Goal: Task Accomplishment & Management: Manage account settings

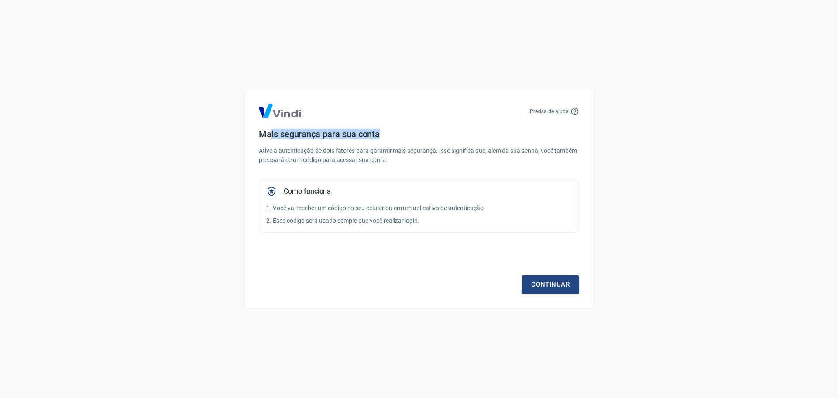
drag, startPoint x: 369, startPoint y: 137, endPoint x: 401, endPoint y: 137, distance: 31.9
click at [395, 137] on h4 "Mais segurança para sua conta" at bounding box center [419, 134] width 320 height 10
click at [448, 139] on h4 "Mais segurança para sua conta" at bounding box center [419, 134] width 320 height 10
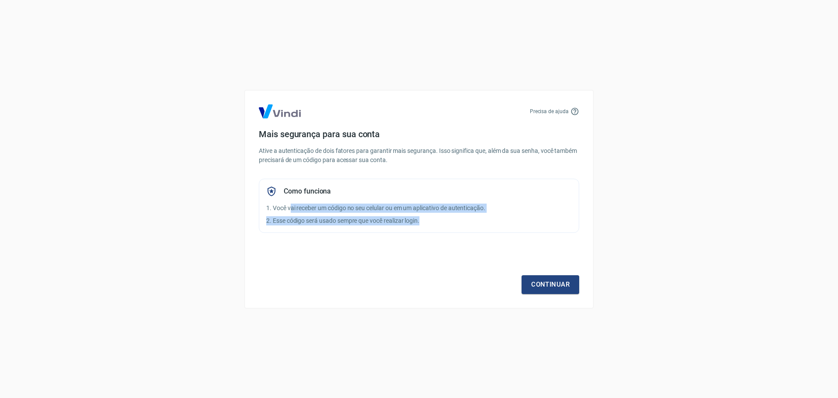
drag, startPoint x: 309, startPoint y: 213, endPoint x: 447, endPoint y: 213, distance: 138.3
click at [432, 215] on div "Como funciona 1. Você vai receber um código no seu celular ou em um aplicativo …" at bounding box center [419, 205] width 320 height 54
click at [447, 213] on div "Como funciona 1. Você vai receber um código no seu celular ou em um aplicativo …" at bounding box center [419, 205] width 320 height 54
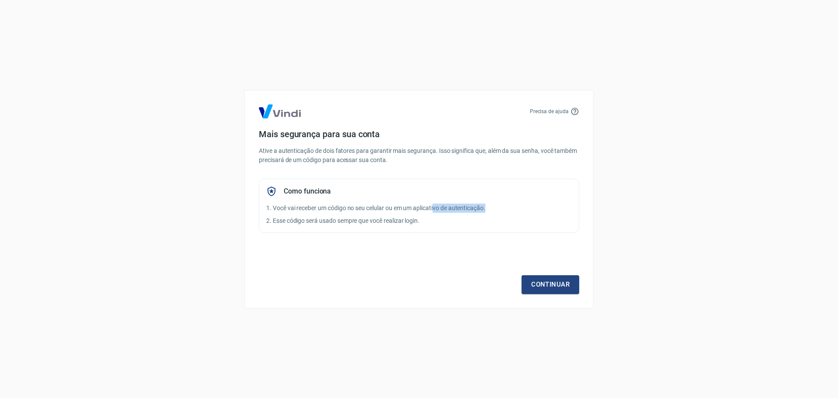
drag, startPoint x: 456, startPoint y: 203, endPoint x: 514, endPoint y: 209, distance: 58.3
click at [506, 208] on p "1. Você vai receber um código no seu celular ou em um aplicativo de autenticaçã…" at bounding box center [418, 207] width 305 height 9
click at [515, 209] on p "1. Você vai receber um código no seu celular ou em um aplicativo de autenticaçã…" at bounding box center [418, 207] width 305 height 9
drag, startPoint x: 260, startPoint y: 218, endPoint x: 465, endPoint y: 228, distance: 205.4
click at [428, 229] on div "Precisa de ajuda Mais segurança para sua conta Ative a autenticação de dois fat…" at bounding box center [418, 199] width 349 height 218
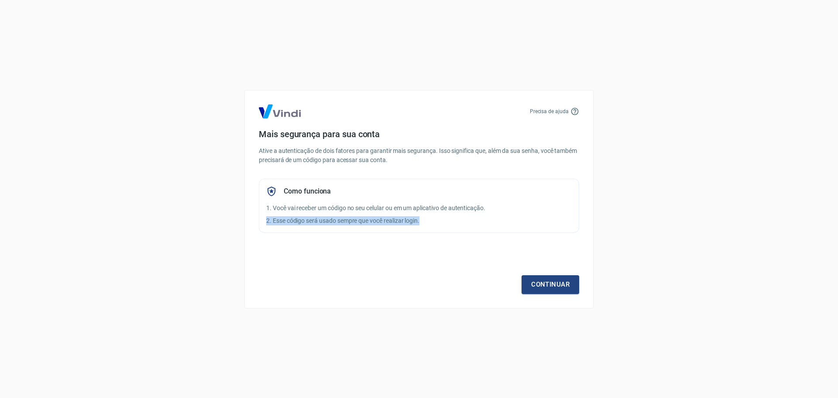
click at [487, 228] on div "Como funciona 1. Você vai receber um código no seu celular ou em um aplicativo …" at bounding box center [419, 205] width 320 height 54
click at [540, 283] on link "Continuar" at bounding box center [550, 284] width 58 height 18
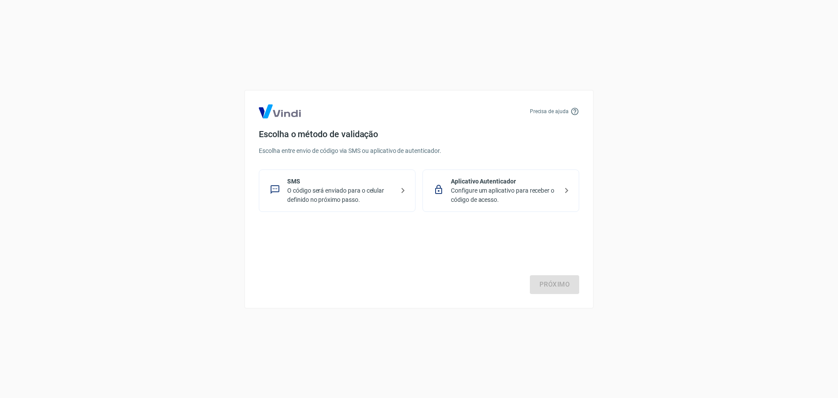
click at [326, 183] on p "SMS" at bounding box center [340, 181] width 107 height 9
click at [494, 198] on p "Configure um aplicativo para receber o código de acesso." at bounding box center [504, 195] width 107 height 18
click at [566, 286] on link "Próximo" at bounding box center [554, 284] width 49 height 18
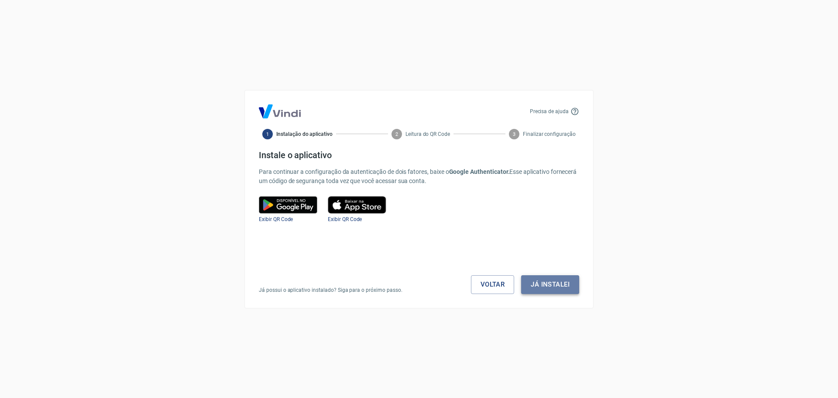
click at [557, 288] on button "Já instalei" at bounding box center [550, 284] width 58 height 18
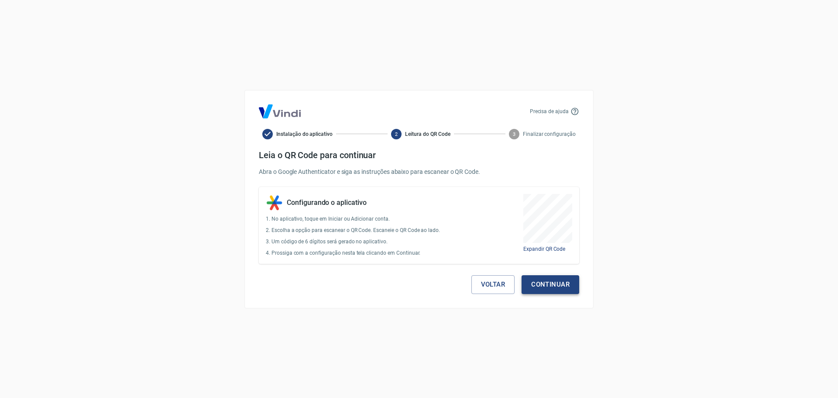
click at [553, 292] on button "Continuar" at bounding box center [550, 284] width 58 height 18
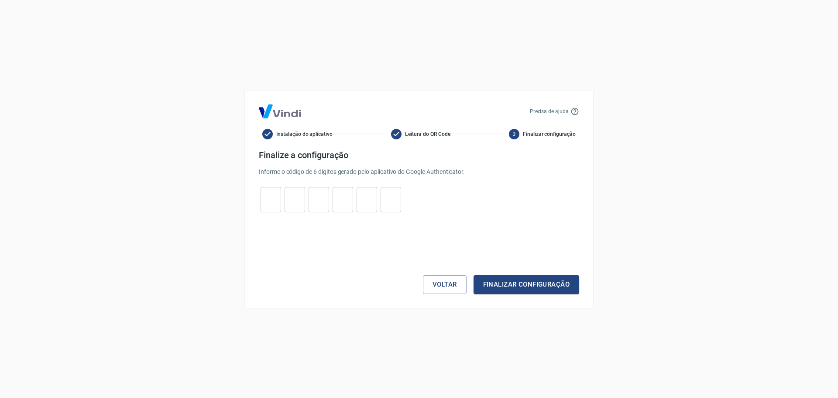
click at [273, 197] on input "tel" at bounding box center [271, 199] width 21 height 19
type input "4"
type input "7"
type input "6"
type input "5"
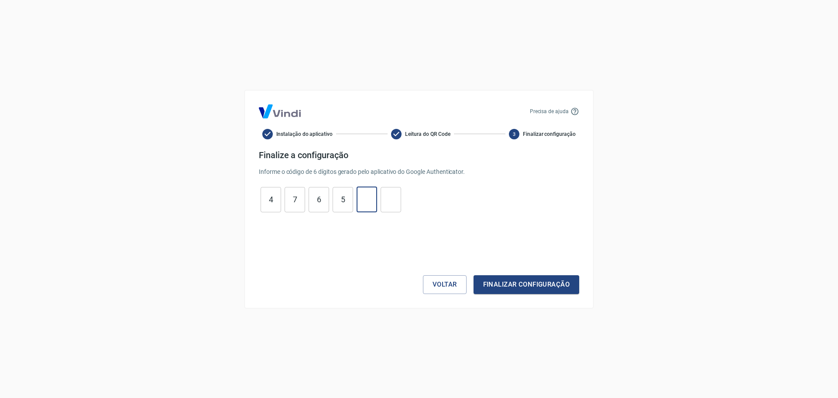
type input "5"
type input "1"
click at [500, 281] on button "Finalizar configuração" at bounding box center [526, 284] width 106 height 18
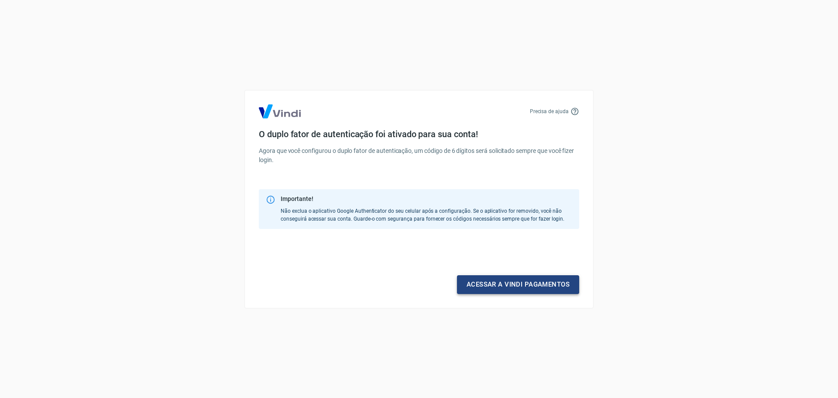
click at [495, 286] on link "Acessar a Vindi pagamentos" at bounding box center [518, 284] width 122 height 18
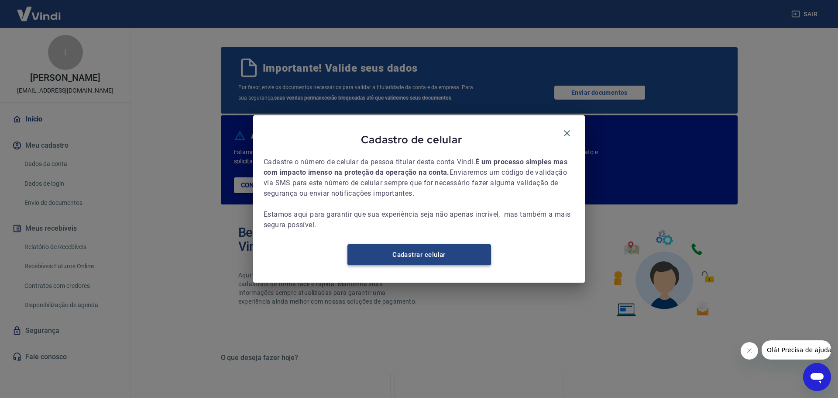
click at [408, 264] on link "Cadastrar celular" at bounding box center [419, 254] width 144 height 21
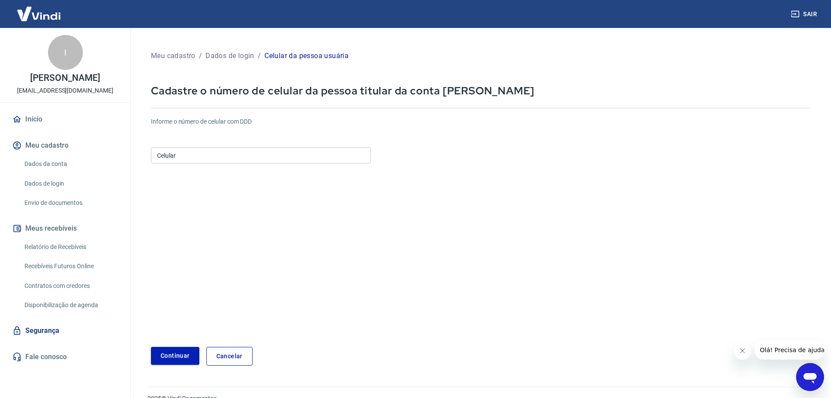
click at [165, 157] on input "Celular" at bounding box center [261, 155] width 220 height 16
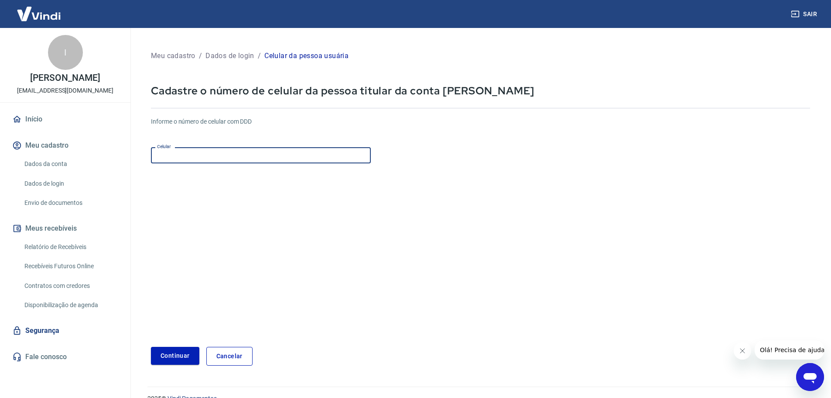
type input "(81) 98171-6242"
drag, startPoint x: 226, startPoint y: 154, endPoint x: 142, endPoint y: 146, distance: 84.1
click at [143, 147] on div "Meu cadastro / Dados de login / Celular da pessoa usuária Cadastre o número de …" at bounding box center [481, 206] width 680 height 337
click at [230, 160] on input "(81) 98171-6242" at bounding box center [261, 155] width 220 height 16
click at [241, 163] on input "Celular" at bounding box center [261, 155] width 220 height 16
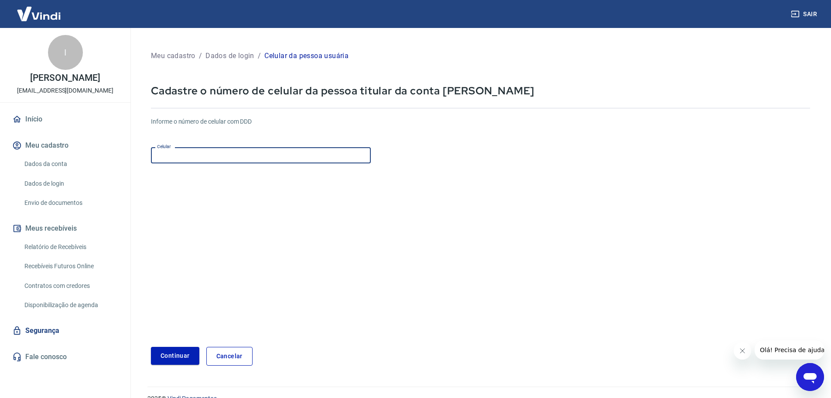
click at [209, 157] on input "Celular" at bounding box center [261, 155] width 220 height 16
paste input "(81) 9398-8045"
click at [170, 157] on input "(81) 9398-8045" at bounding box center [261, 155] width 220 height 16
click at [214, 155] on input "(81) 99398-8045" at bounding box center [261, 155] width 220 height 16
type input "(81) 99398-8045"
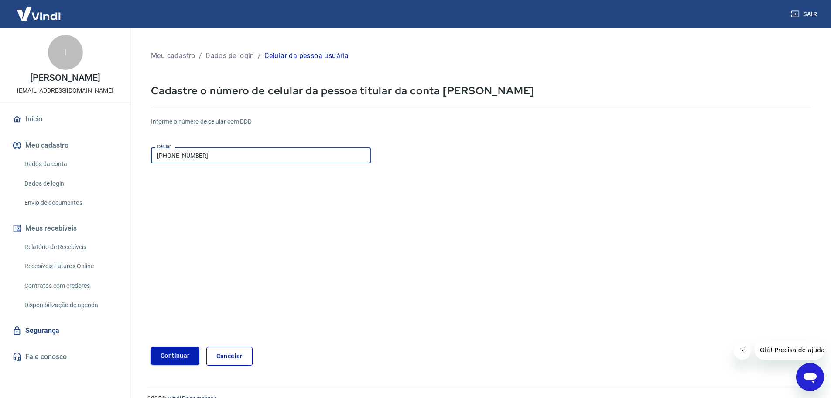
click at [172, 355] on button "Continuar" at bounding box center [175, 355] width 48 height 18
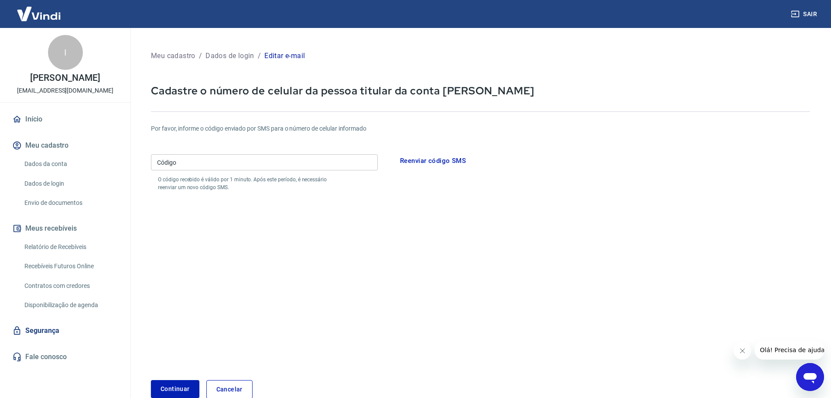
click at [231, 163] on input "Código" at bounding box center [264, 162] width 227 height 16
click at [187, 163] on input "Código" at bounding box center [264, 162] width 227 height 16
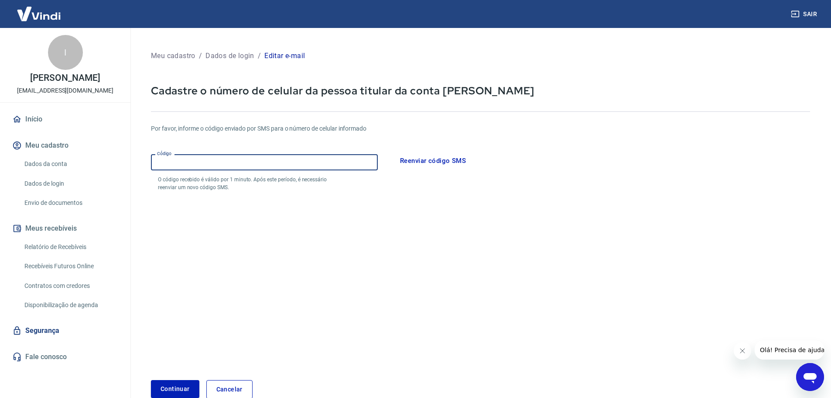
click at [238, 160] on input "Código" at bounding box center [264, 162] width 227 height 16
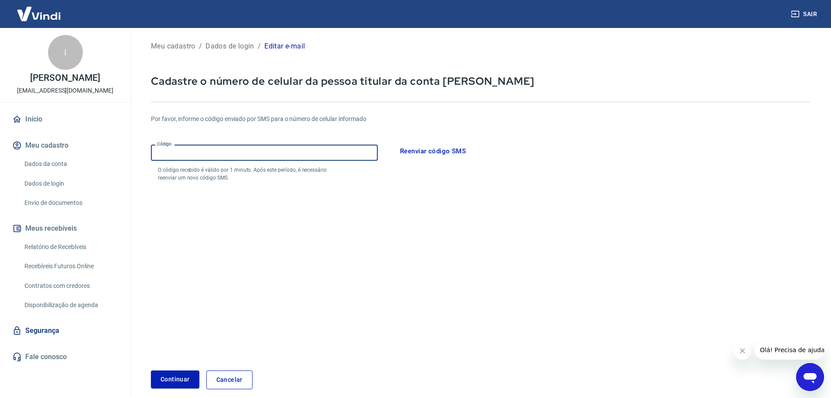
scroll to position [49, 0]
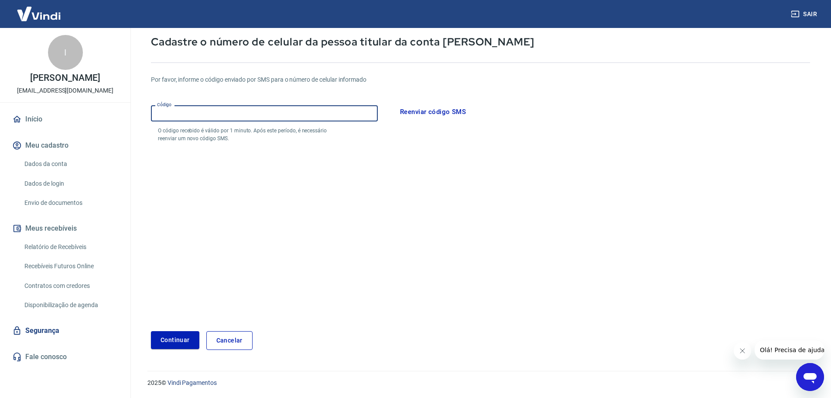
click at [247, 110] on input "Código" at bounding box center [264, 113] width 227 height 16
click at [222, 339] on link "Cancelar" at bounding box center [229, 340] width 46 height 19
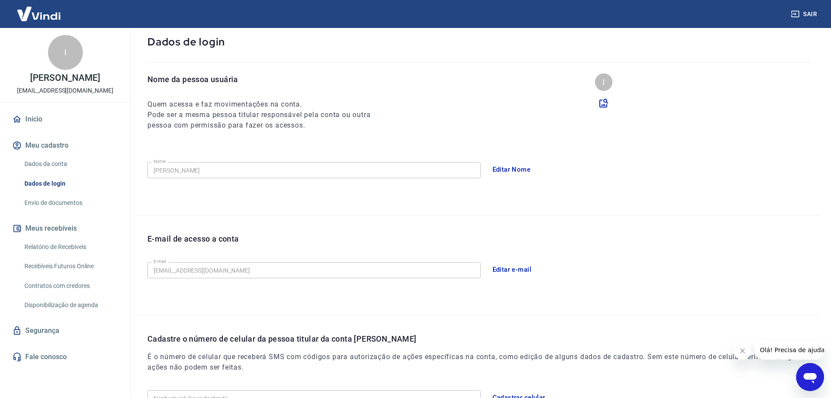
scroll to position [132, 0]
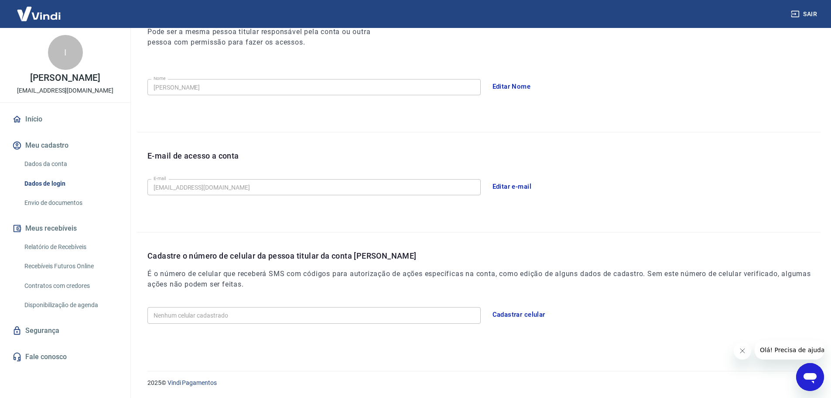
click at [512, 316] on button "Cadastrar celular" at bounding box center [519, 314] width 62 height 18
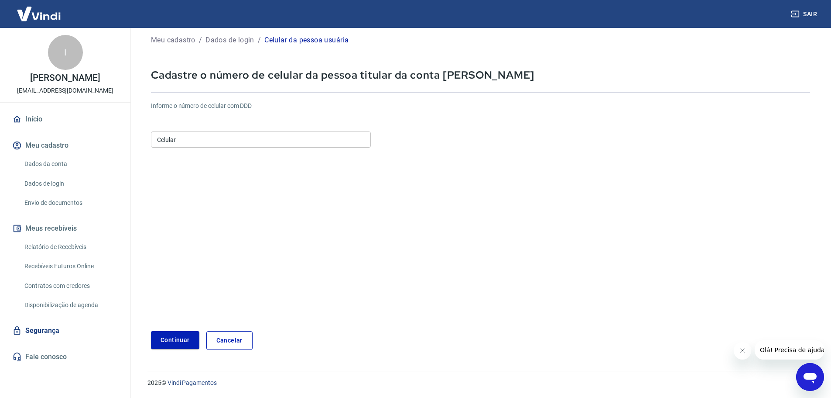
scroll to position [16, 0]
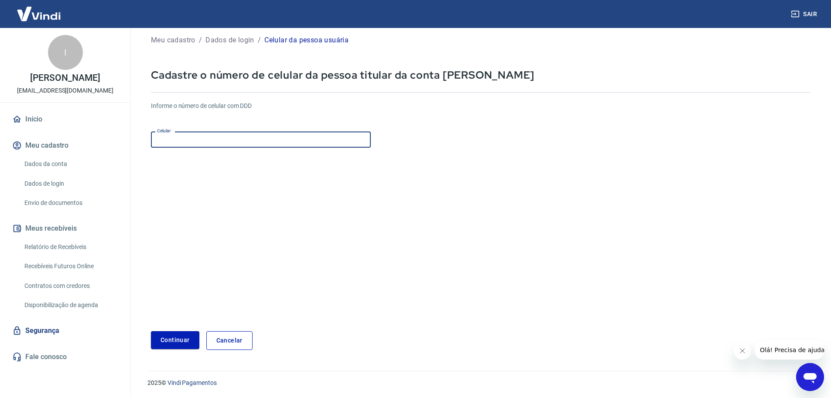
click at [239, 142] on input "Celular" at bounding box center [261, 139] width 220 height 16
type input "(81) 98171-6242"
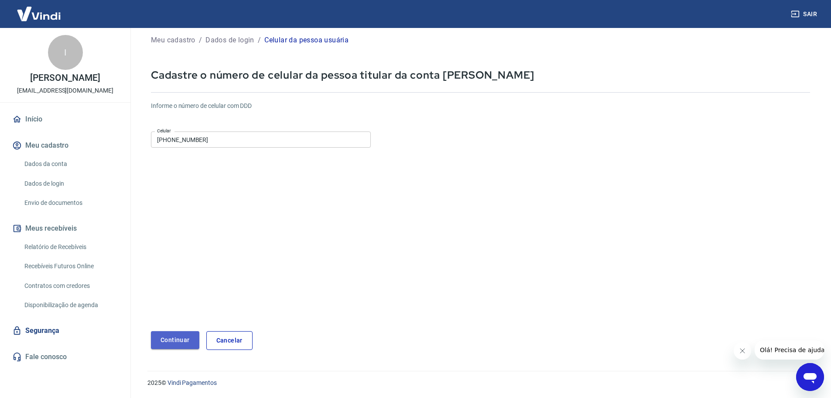
click at [171, 339] on button "Continuar" at bounding box center [175, 340] width 48 height 18
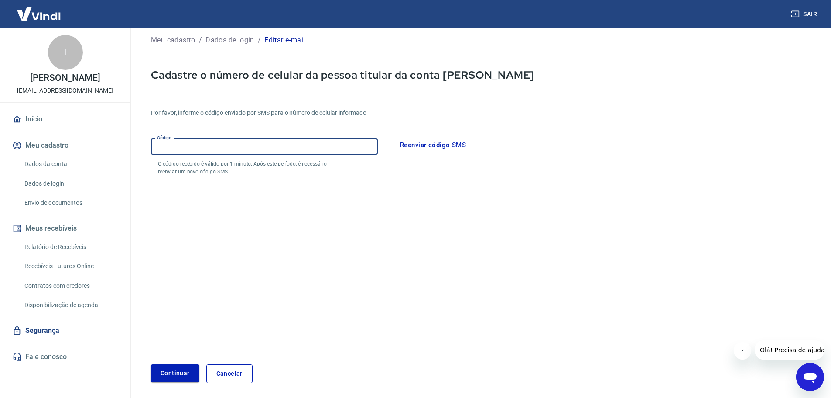
click at [199, 149] on input "Código" at bounding box center [264, 146] width 227 height 16
type input "794415"
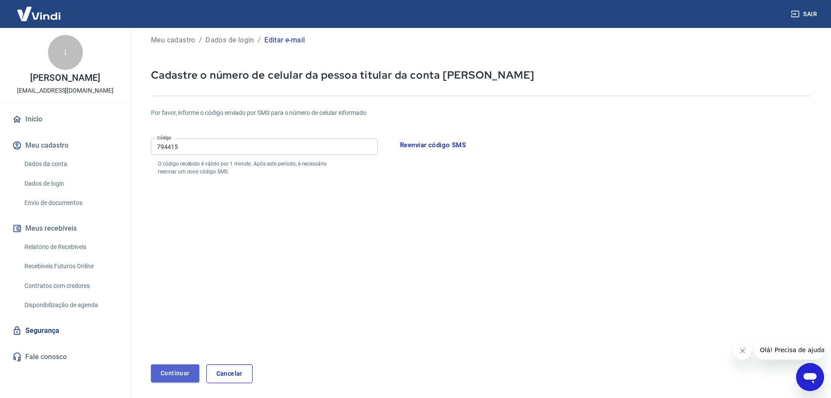
click at [168, 379] on button "Continuar" at bounding box center [175, 373] width 48 height 18
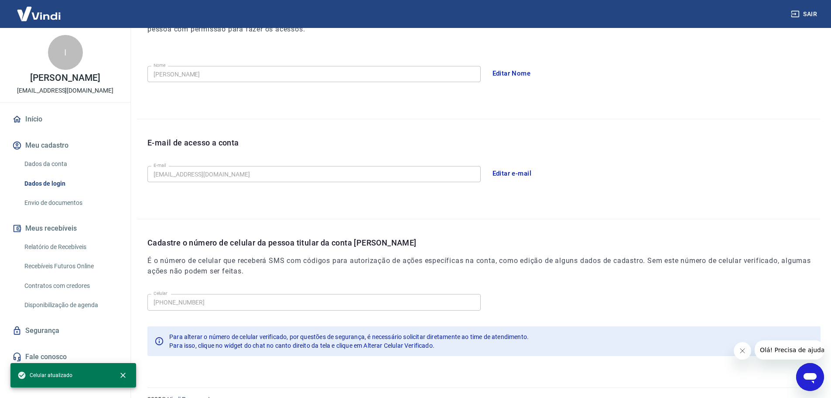
scroll to position [161, 0]
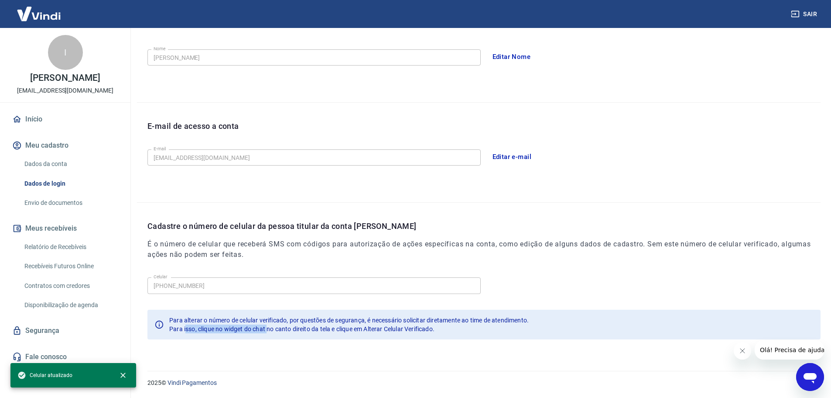
drag, startPoint x: 208, startPoint y: 328, endPoint x: 285, endPoint y: 329, distance: 77.3
click at [282, 329] on span "Para isso, clique no widget do chat no canto direito da tela e clique em Altera…" at bounding box center [301, 328] width 265 height 7
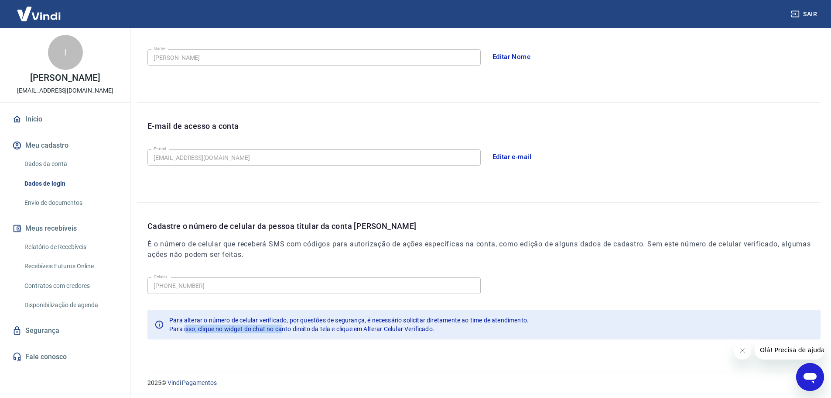
click at [275, 325] on span "Para isso, clique no widget do chat no canto direito da tela e clique em Altera…" at bounding box center [301, 328] width 265 height 7
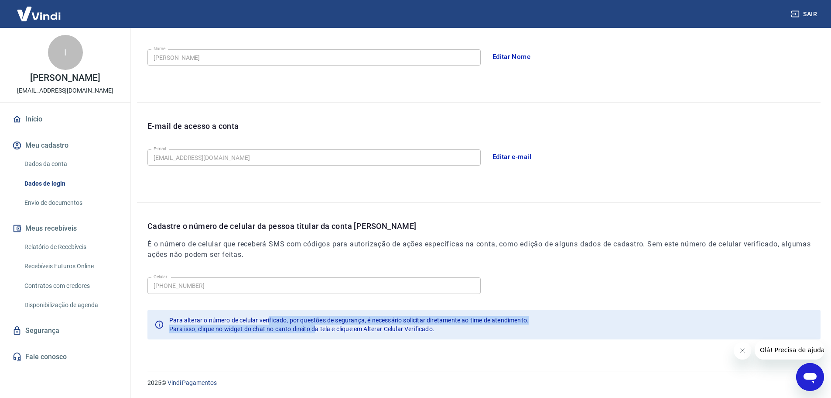
drag, startPoint x: 271, startPoint y: 323, endPoint x: 357, endPoint y: 328, distance: 86.6
click at [332, 326] on div "Para alterar o número de celular verificado, por questões de segurança, é neces…" at bounding box center [349, 324] width 360 height 24
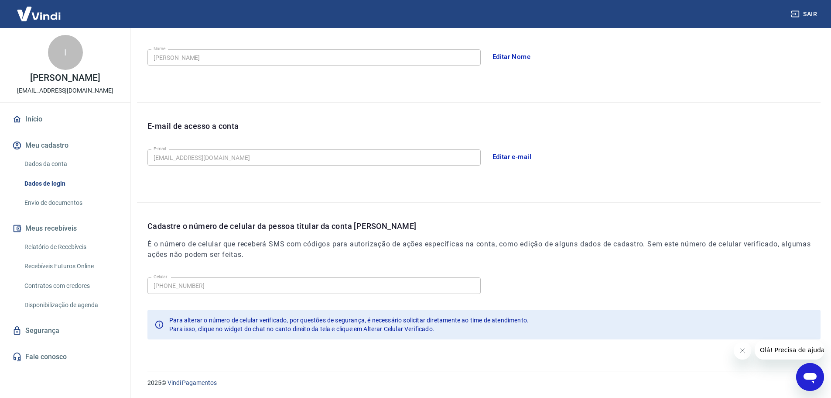
click at [357, 328] on span "Para isso, clique no widget do chat no canto direito da tela e clique em Altera…" at bounding box center [301, 328] width 265 height 7
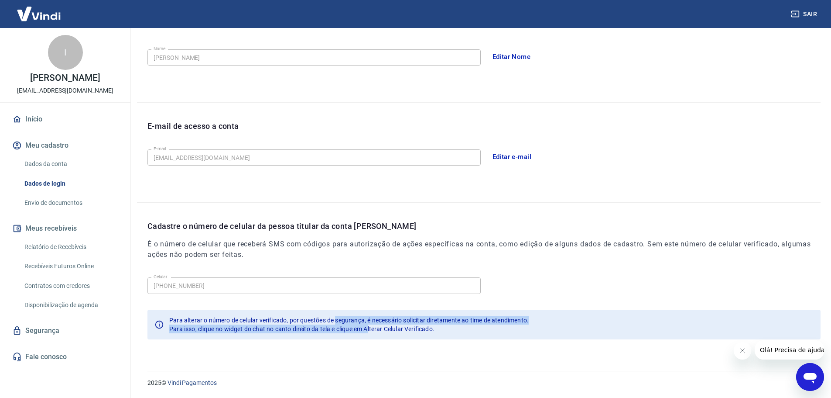
click at [377, 326] on div "Para alterar o número de celular verificado, por questões de segurança, é neces…" at bounding box center [349, 324] width 360 height 24
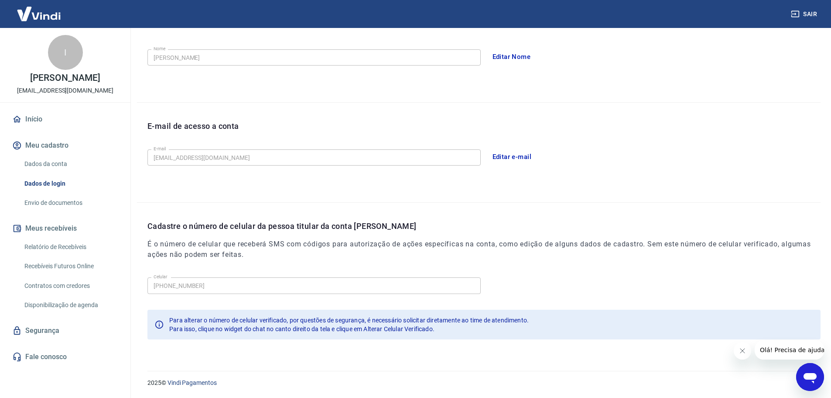
drag, startPoint x: 398, startPoint y: 327, endPoint x: 408, endPoint y: 326, distance: 10.1
click at [400, 327] on span "Para isso, clique no widget do chat no canto direito da tela e clique em Altera…" at bounding box center [301, 328] width 265 height 7
drag, startPoint x: 469, startPoint y: 321, endPoint x: 506, endPoint y: 321, distance: 37.1
click at [476, 321] on span "Para alterar o número de celular verificado, por questões de segurança, é neces…" at bounding box center [349, 319] width 360 height 7
click at [510, 322] on span "Para alterar o número de celular verificado, por questões de segurança, é neces…" at bounding box center [349, 319] width 360 height 7
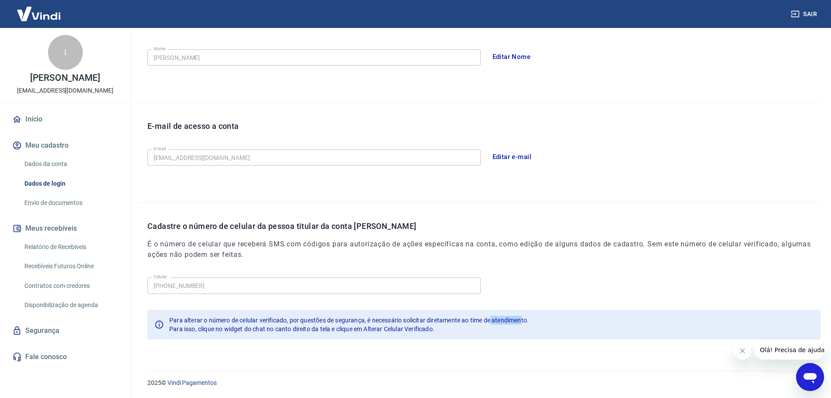
drag, startPoint x: 500, startPoint y: 320, endPoint x: 552, endPoint y: 320, distance: 51.5
click at [541, 321] on div "Para alterar o número de celular verificado, por questões de segurança, é neces…" at bounding box center [483, 324] width 673 height 30
drag, startPoint x: 552, startPoint y: 320, endPoint x: 404, endPoint y: 317, distance: 147.5
click at [551, 320] on div "Para alterar o número de celular verificado, por questões de segurança, é neces…" at bounding box center [483, 324] width 673 height 30
drag, startPoint x: 147, startPoint y: 325, endPoint x: 156, endPoint y: 327, distance: 9.4
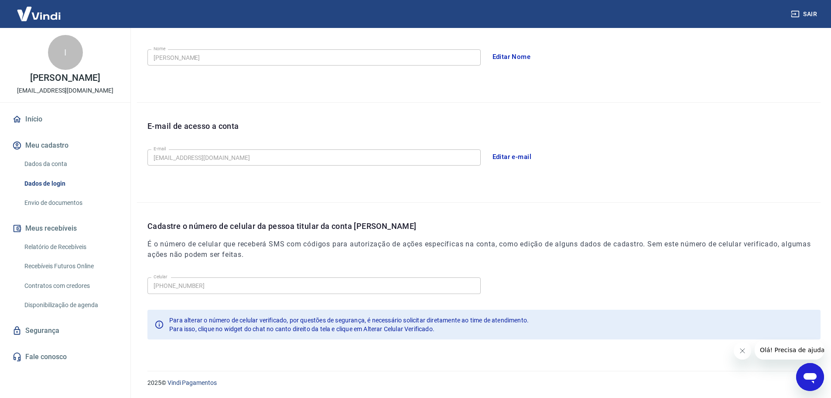
click at [150, 326] on div "Cadastre o número de celular da pessoa titular da conta Vindi É o número de cel…" at bounding box center [479, 275] width 684 height 147
drag, startPoint x: 245, startPoint y: 330, endPoint x: 293, endPoint y: 333, distance: 47.6
click at [272, 331] on span "Para isso, clique no widget do chat no canto direito da tela e clique em Altera…" at bounding box center [301, 328] width 265 height 7
drag, startPoint x: 347, startPoint y: 335, endPoint x: 360, endPoint y: 335, distance: 13.1
click at [351, 335] on div "Para alterar o número de celular verificado, por questões de segurança, é neces…" at bounding box center [349, 324] width 360 height 24
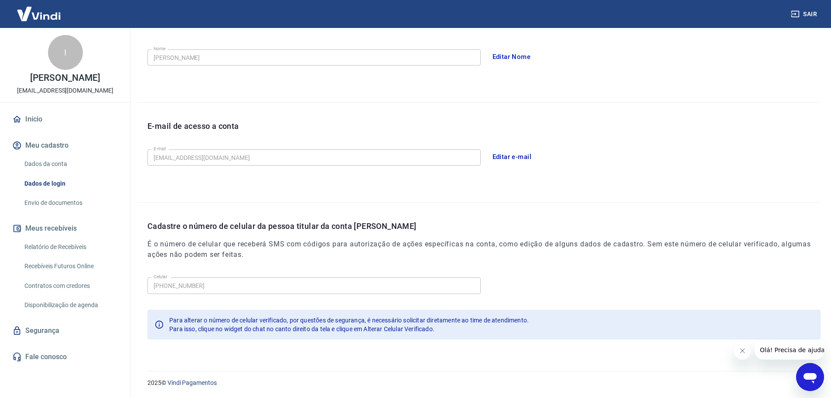
click at [555, 190] on div "E-mail de acesso a conta E-mail carufardamentos@gmail.com E-mail Editar e-mail" at bounding box center [479, 152] width 684 height 99
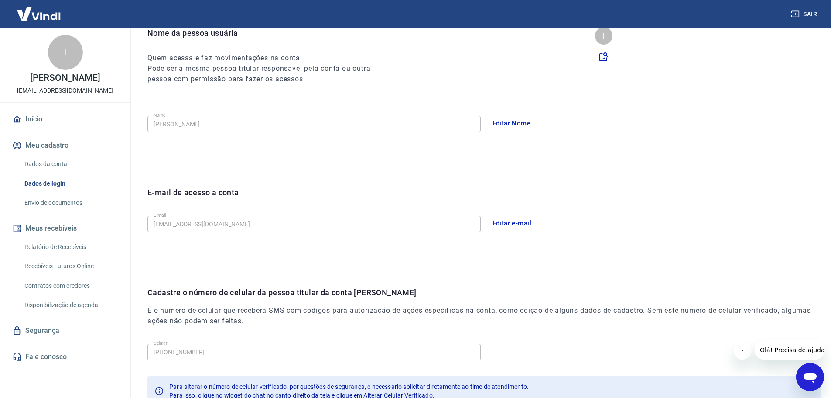
scroll to position [0, 0]
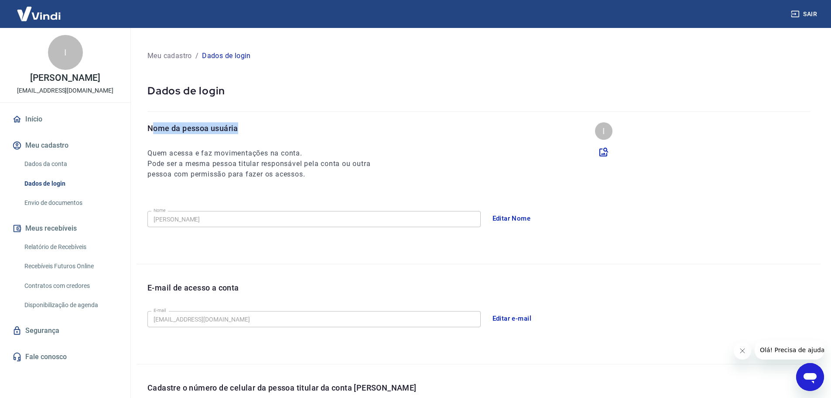
drag, startPoint x: 164, startPoint y: 132, endPoint x: 322, endPoint y: 127, distance: 158.1
click at [303, 128] on p "Nome da pessoa usuária" at bounding box center [266, 128] width 239 height 12
click at [347, 124] on p "Nome da pessoa usuária" at bounding box center [266, 128] width 239 height 12
click at [182, 142] on div "Nome da pessoa usuária Quem acessa e faz movimentações na conta. Pode ser a mes…" at bounding box center [266, 150] width 239 height 57
drag, startPoint x: 157, startPoint y: 152, endPoint x: 306, endPoint y: 151, distance: 148.8
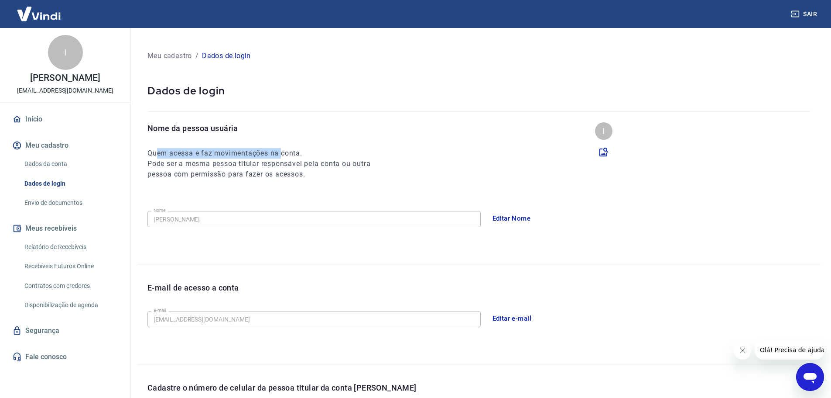
click at [289, 151] on h6 "Quem acessa e faz movimentações na conta." at bounding box center [266, 153] width 239 height 10
click at [314, 151] on h6 "Quem acessa e faz movimentações na conta." at bounding box center [266, 153] width 239 height 10
click at [604, 152] on icon at bounding box center [604, 152] width 10 height 10
click at [0, 0] on input "file" at bounding box center [0, 0] width 0 height 0
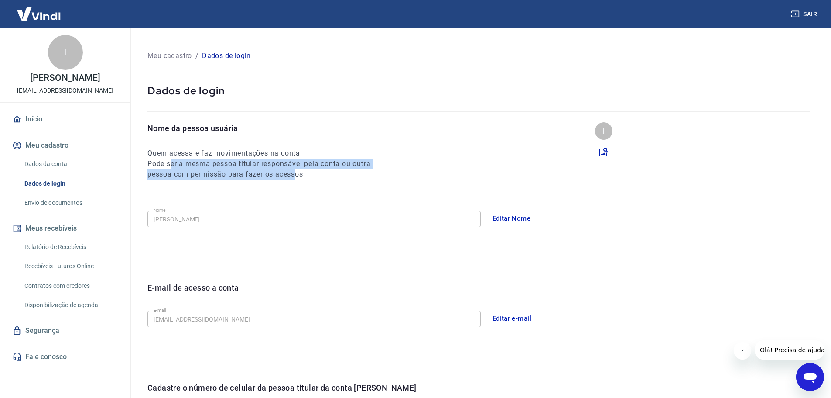
drag, startPoint x: 205, startPoint y: 168, endPoint x: 303, endPoint y: 170, distance: 98.6
click at [299, 170] on h6 "Pode ser a mesma pessoa titular responsável pela conta ou outra pessoa com perm…" at bounding box center [266, 168] width 239 height 21
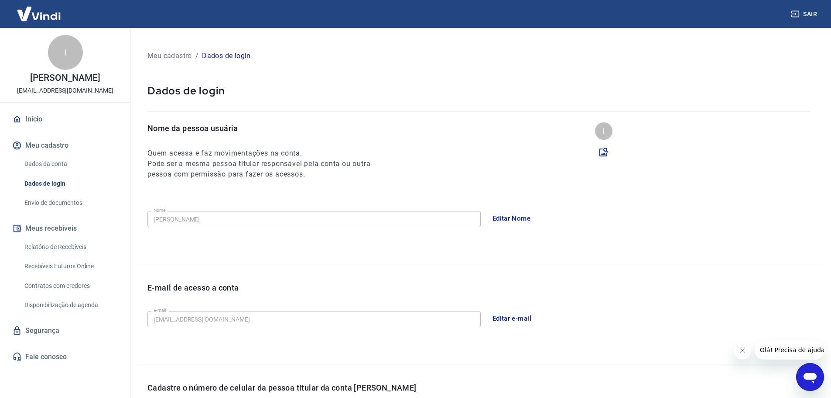
click at [330, 169] on h6 "Pode ser a mesma pessoa titular responsável pela conta ou outra pessoa com perm…" at bounding box center [266, 168] width 239 height 21
drag, startPoint x: 340, startPoint y: 165, endPoint x: 394, endPoint y: 165, distance: 54.6
click at [387, 165] on div "Nome da pessoa usuária Quem acessa e faz movimentações na conta. Pode ser a mes…" at bounding box center [483, 150] width 673 height 57
click at [373, 177] on h6 "Pode ser a mesma pessoa titular responsável pela conta ou outra pessoa com perm…" at bounding box center [266, 168] width 239 height 21
drag, startPoint x: 207, startPoint y: 183, endPoint x: 325, endPoint y: 179, distance: 117.9
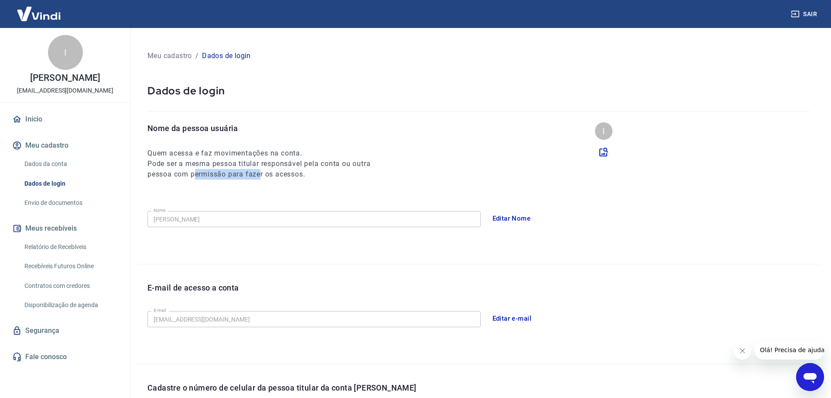
click at [298, 180] on div "Nome da pessoa usuária Quem acessa e faz movimentações na conta. Pode ser a mes…" at bounding box center [479, 192] width 684 height 141
click at [363, 178] on h6 "Pode ser a mesma pessoa titular responsável pela conta ou outra pessoa com perm…" at bounding box center [266, 168] width 239 height 21
click at [38, 16] on img at bounding box center [38, 13] width 57 height 27
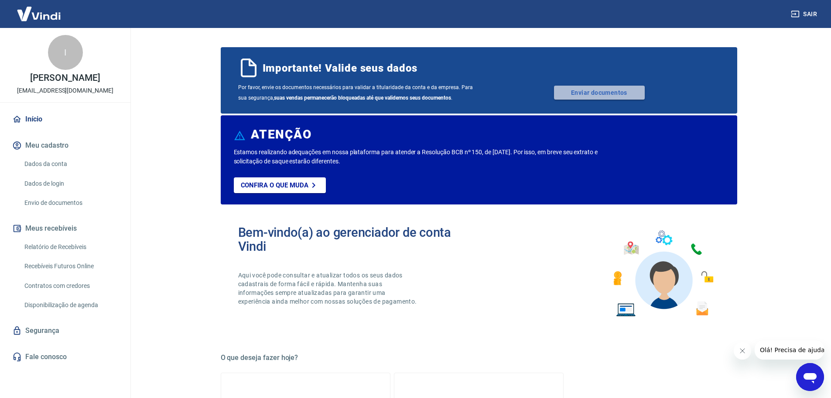
click at [601, 92] on link "Enviar documentos" at bounding box center [599, 93] width 91 height 14
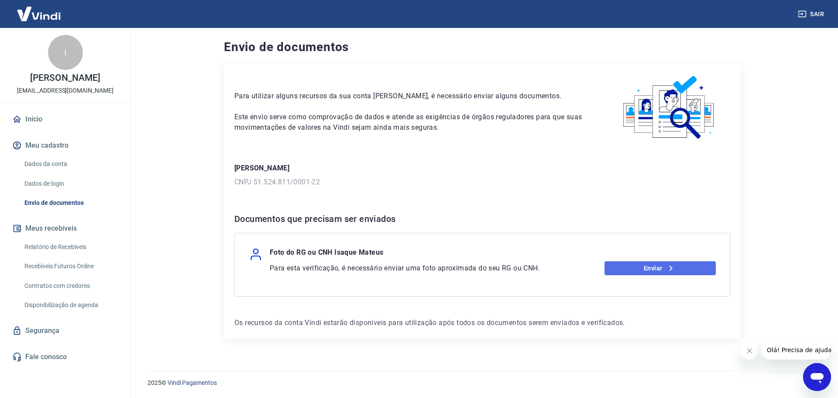
click at [663, 271] on link "Enviar" at bounding box center [660, 268] width 112 height 14
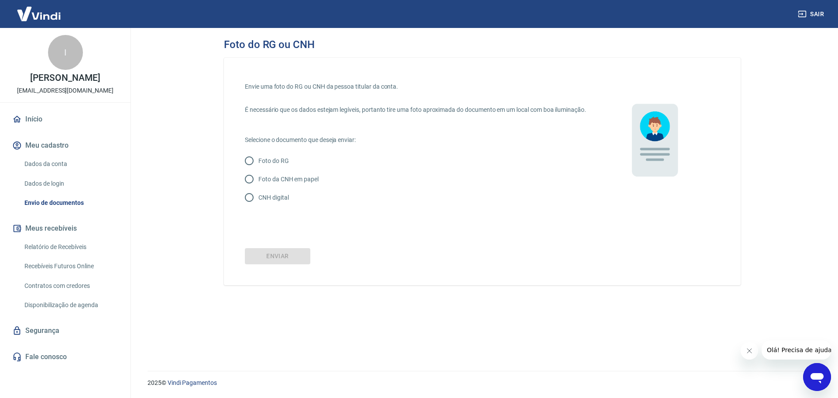
click at [252, 170] on input "Foto do RG" at bounding box center [249, 160] width 18 height 18
radio input "true"
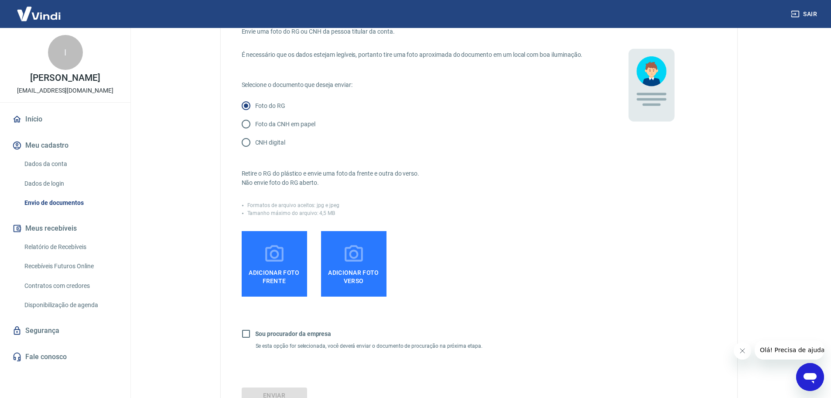
scroll to position [58, 0]
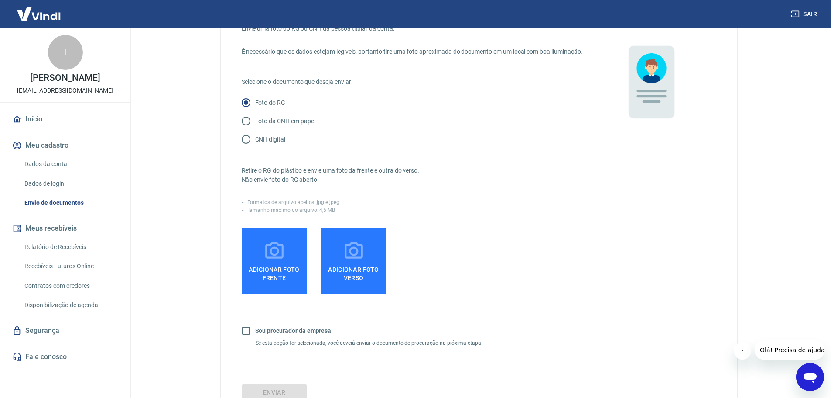
click at [274, 271] on span "Adicionar foto frente" at bounding box center [274, 272] width 58 height 20
click at [0, 0] on input "Adicionar foto frente" at bounding box center [0, 0] width 0 height 0
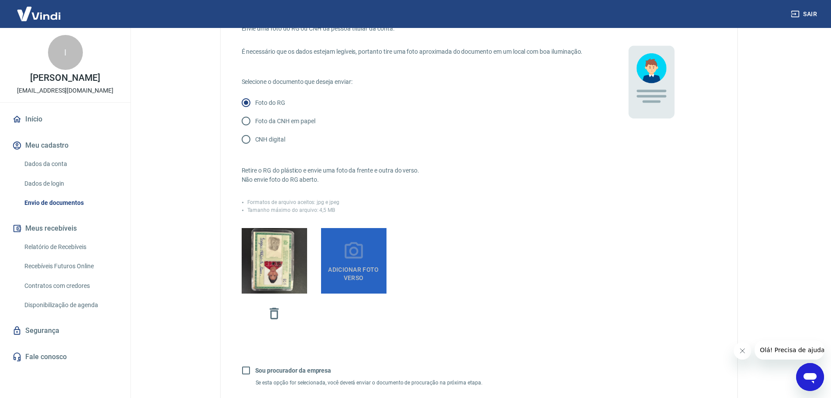
click at [365, 272] on span "Adicionar foto verso" at bounding box center [354, 272] width 58 height 20
click at [0, 0] on input "Adicionar foto verso" at bounding box center [0, 0] width 0 height 0
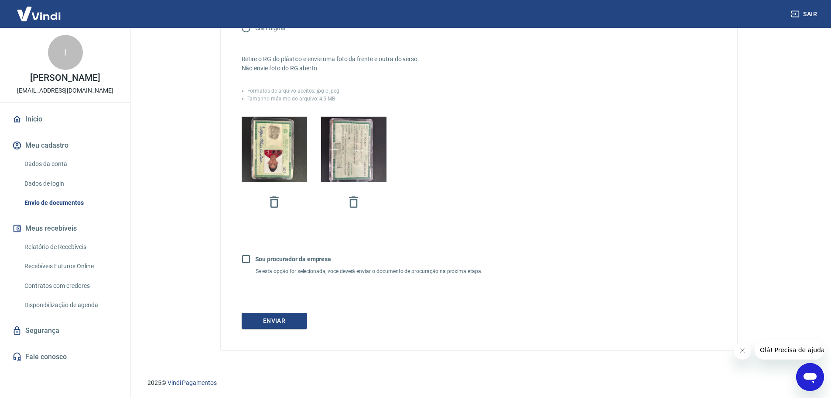
scroll to position [178, 0]
click at [284, 325] on button "Enviar" at bounding box center [274, 320] width 65 height 16
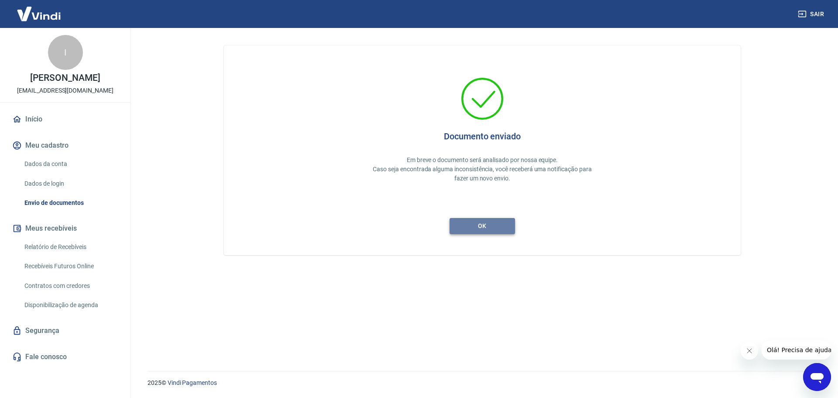
click at [485, 223] on button "ok" at bounding box center [481, 226] width 65 height 16
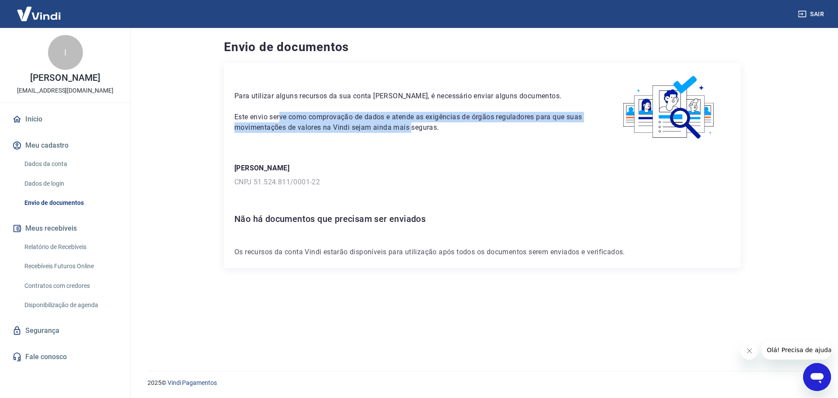
drag, startPoint x: 326, startPoint y: 121, endPoint x: 459, endPoint y: 125, distance: 132.3
click at [439, 125] on p "Este envio serve como comprovação de dados e atende as exigências de órgãos reg…" at bounding box center [410, 122] width 353 height 21
click at [517, 126] on p "Este envio serve como comprovação de dados e atende as exigências de órgãos reg…" at bounding box center [410, 122] width 353 height 21
drag, startPoint x: 423, startPoint y: 122, endPoint x: 545, endPoint y: 130, distance: 122.0
click at [497, 125] on p "Este envio serve como comprovação de dados e atende as exigências de órgãos reg…" at bounding box center [410, 122] width 353 height 21
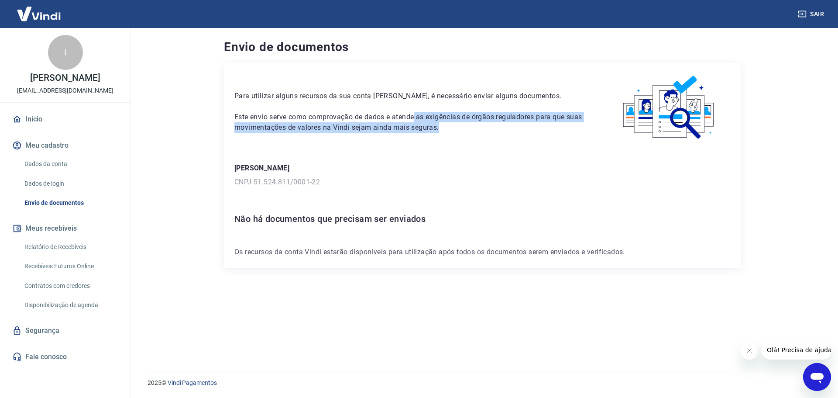
click at [545, 130] on p "Este envio serve como comprovação de dados e atende as exigências de órgãos reg…" at bounding box center [410, 122] width 353 height 21
click at [560, 125] on p "Este envio serve como comprovação de dados e atende as exigências de órgãos reg…" at bounding box center [410, 122] width 353 height 21
click at [592, 130] on div "Para utilizar alguns recursos da sua conta Vindi, é necessário enviar alguns do…" at bounding box center [482, 107] width 496 height 69
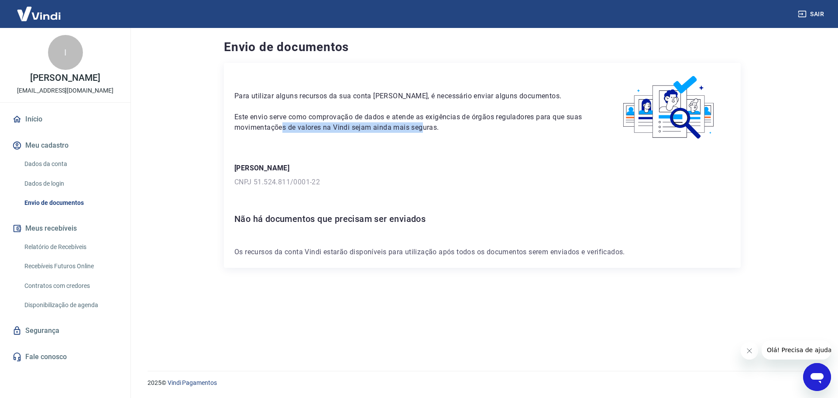
drag, startPoint x: 336, startPoint y: 127, endPoint x: 454, endPoint y: 133, distance: 117.5
click at [423, 133] on div "Para utilizar alguns recursos da sua conta Vindi, é necessário enviar alguns do…" at bounding box center [482, 107] width 496 height 69
click at [483, 132] on p "Este envio serve como comprovação de dados e atende as exigências de órgãos reg…" at bounding box center [410, 122] width 353 height 21
drag, startPoint x: 340, startPoint y: 221, endPoint x: 408, endPoint y: 222, distance: 67.2
click at [394, 223] on h6 "Não há documentos que precisam ser enviados" at bounding box center [482, 219] width 496 height 14
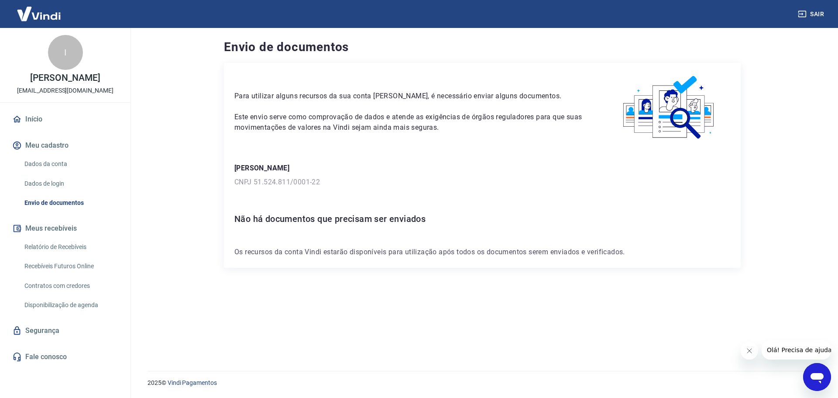
click at [474, 220] on h6 "Não há documentos que precisam ser enviados" at bounding box center [482, 219] width 496 height 14
drag, startPoint x: 231, startPoint y: 248, endPoint x: 417, endPoint y: 257, distance: 186.1
click at [404, 256] on div "Para utilizar alguns recursos da sua conta Vindi, é necessário enviar alguns do…" at bounding box center [482, 165] width 517 height 205
click at [462, 256] on p "Os recursos da conta Vindi estarão disponíveis para utilização após todos os do…" at bounding box center [482, 252] width 496 height 10
drag, startPoint x: 351, startPoint y: 255, endPoint x: 422, endPoint y: 258, distance: 70.7
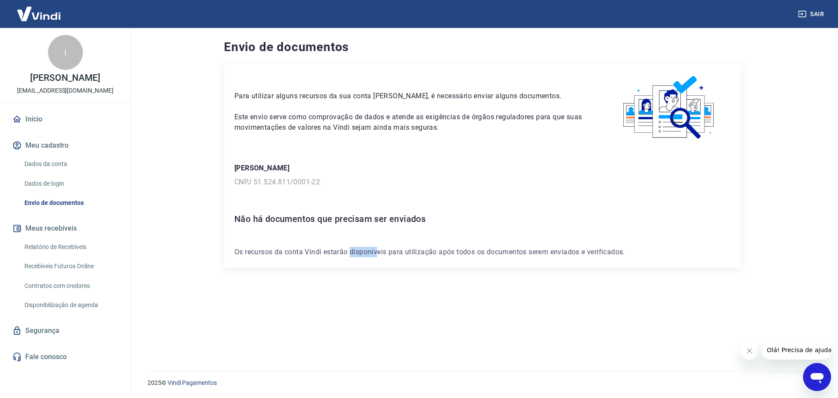
click at [393, 256] on p "Os recursos da conta Vindi estarão disponíveis para utilização após todos os do…" at bounding box center [482, 252] width 496 height 10
click at [422, 258] on div "Para utilizar alguns recursos da sua conta Vindi, é necessário enviar alguns do…" at bounding box center [482, 165] width 517 height 205
drag, startPoint x: 436, startPoint y: 256, endPoint x: 562, endPoint y: 264, distance: 125.5
click at [551, 264] on div "Para utilizar alguns recursos da sua conta Vindi, é necessário enviar alguns do…" at bounding box center [482, 165] width 517 height 205
click at [610, 263] on div "Para utilizar alguns recursos da sua conta Vindi, é necessário enviar alguns do…" at bounding box center [482, 165] width 517 height 205
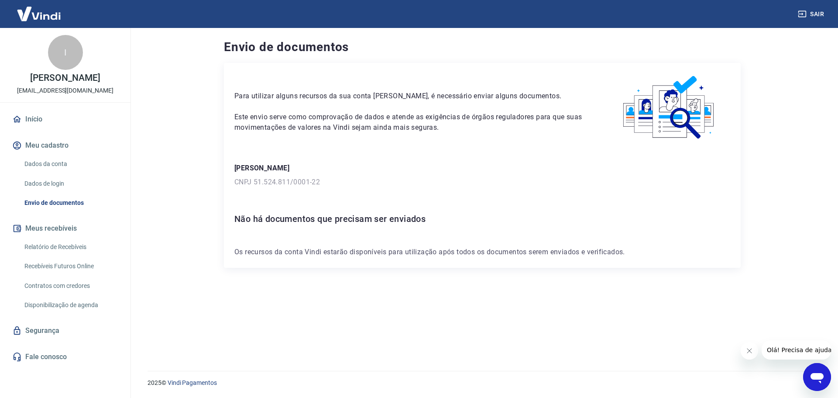
click at [562, 291] on div "Para utilizar alguns recursos da sua conta Vindi, é necessário enviar alguns do…" at bounding box center [482, 206] width 517 height 287
click at [25, 119] on link "Início" at bounding box center [65, 119] width 110 height 19
